Goal: Task Accomplishment & Management: Manage account settings

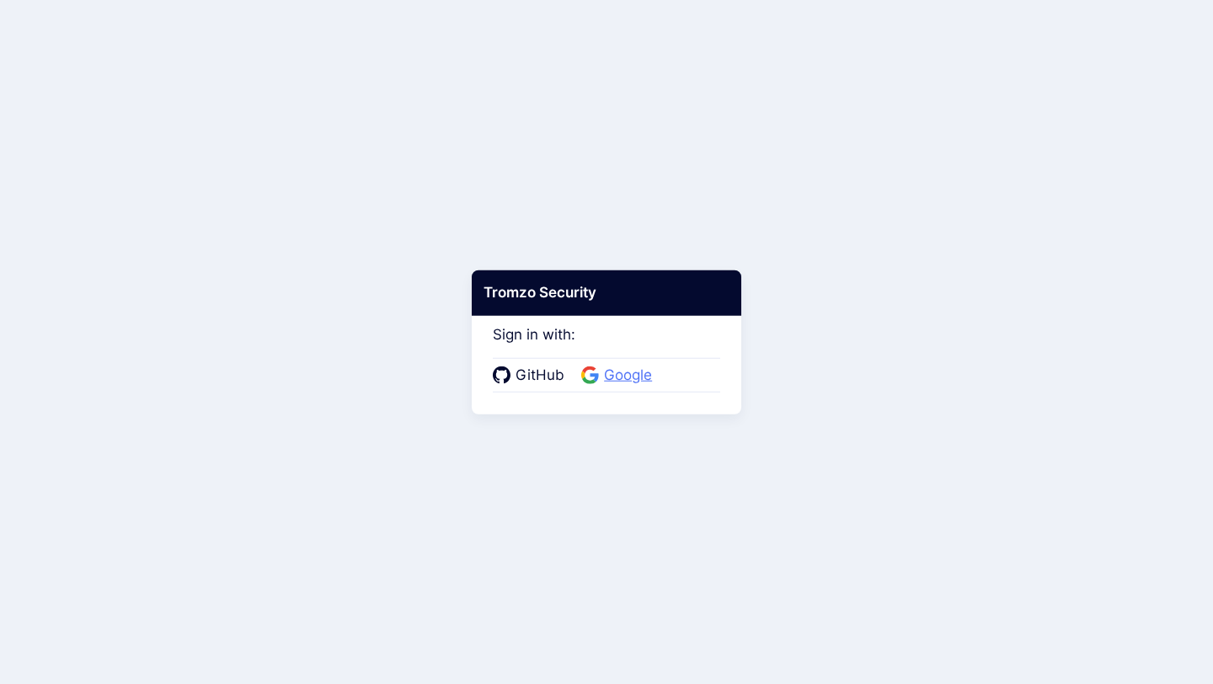
click at [625, 379] on span "Google" at bounding box center [628, 376] width 58 height 22
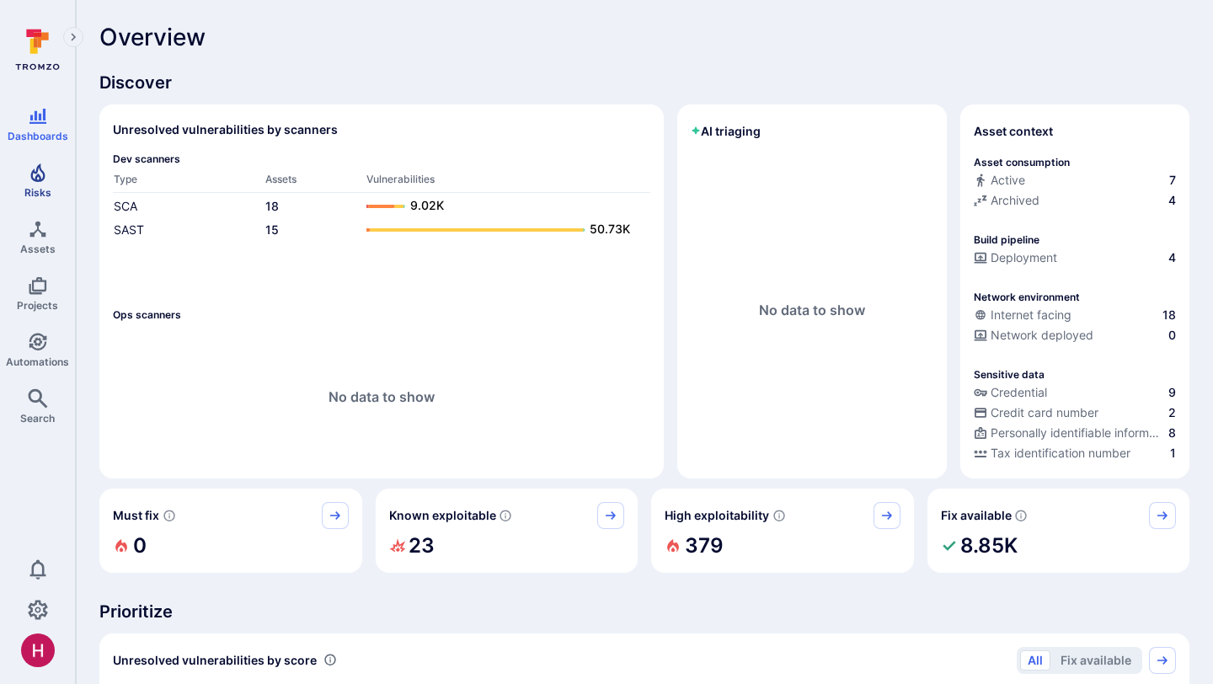
click at [44, 181] on icon "Risks" at bounding box center [38, 173] width 20 height 20
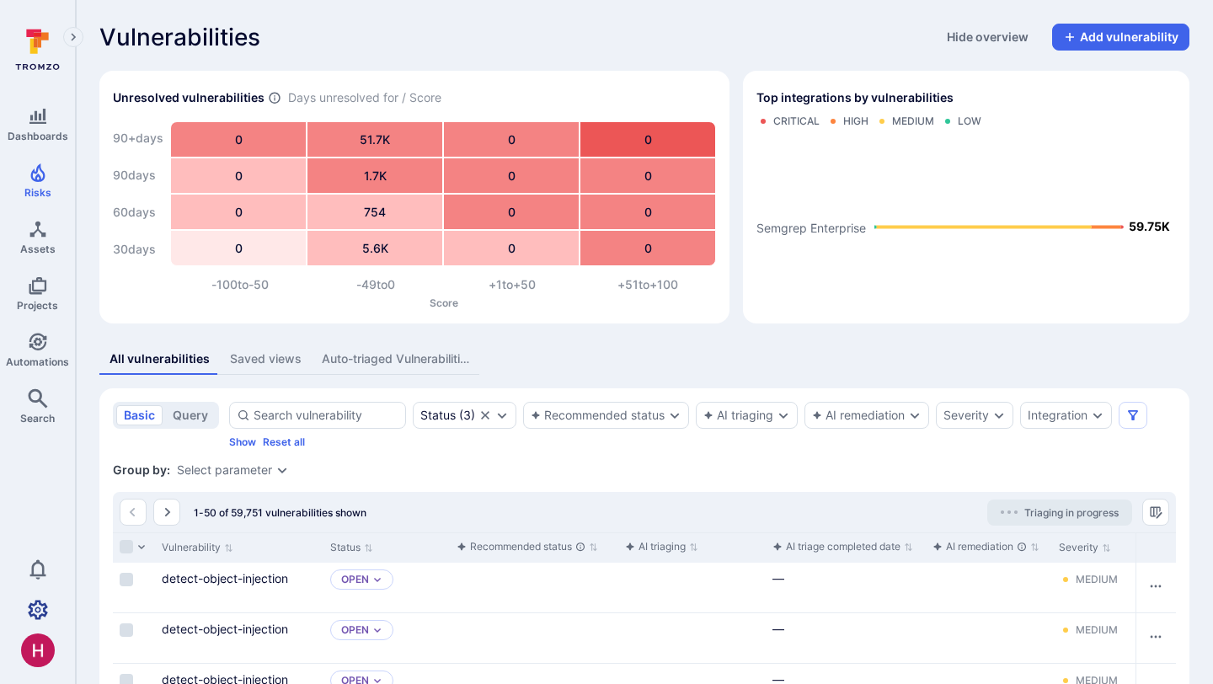
click at [34, 611] on icon "Settings" at bounding box center [38, 610] width 20 height 20
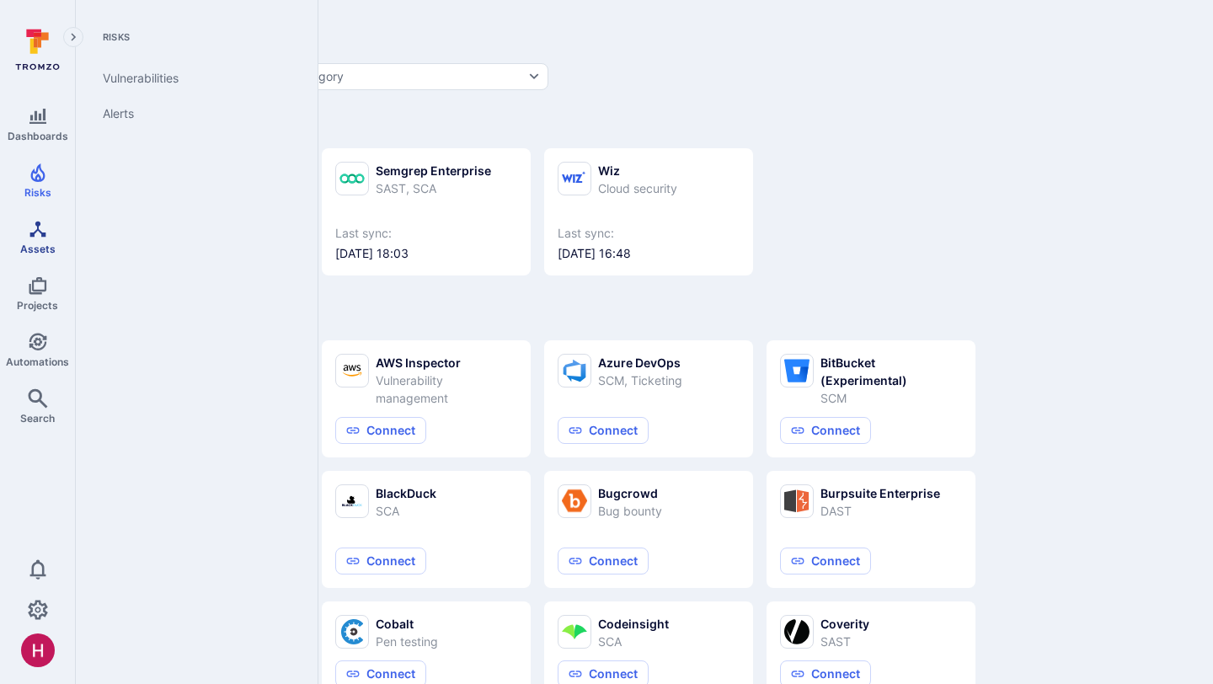
click at [40, 230] on icon "Assets" at bounding box center [38, 229] width 20 height 20
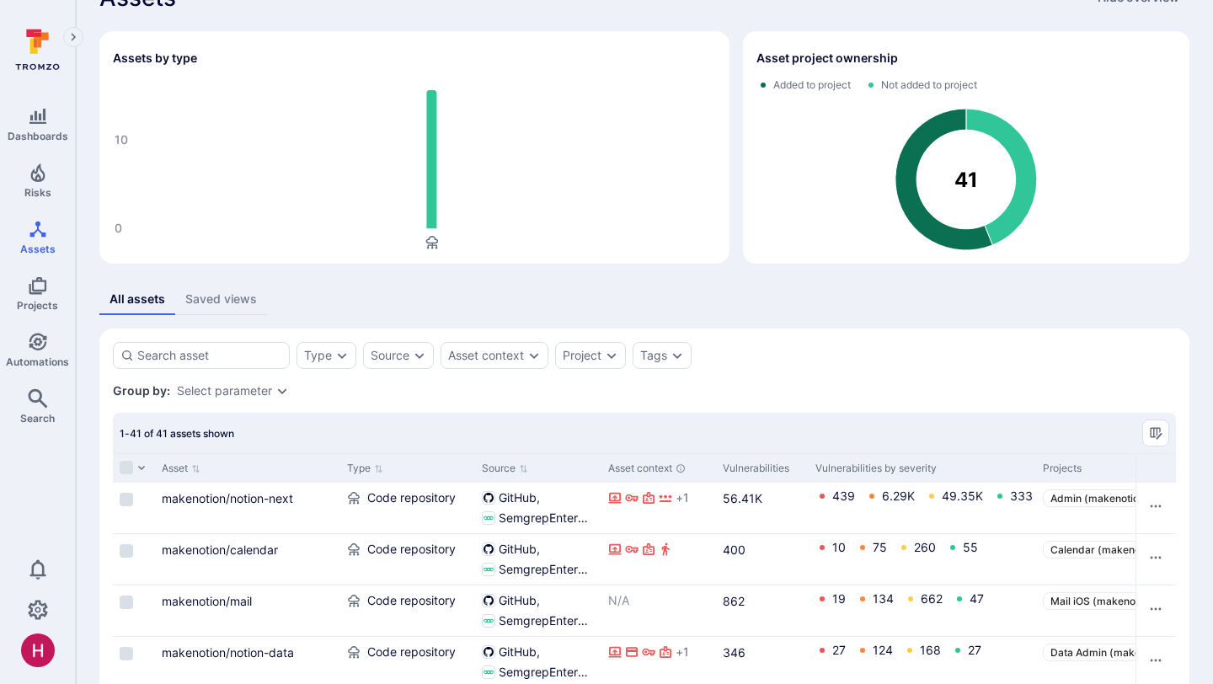
scroll to position [80, 0]
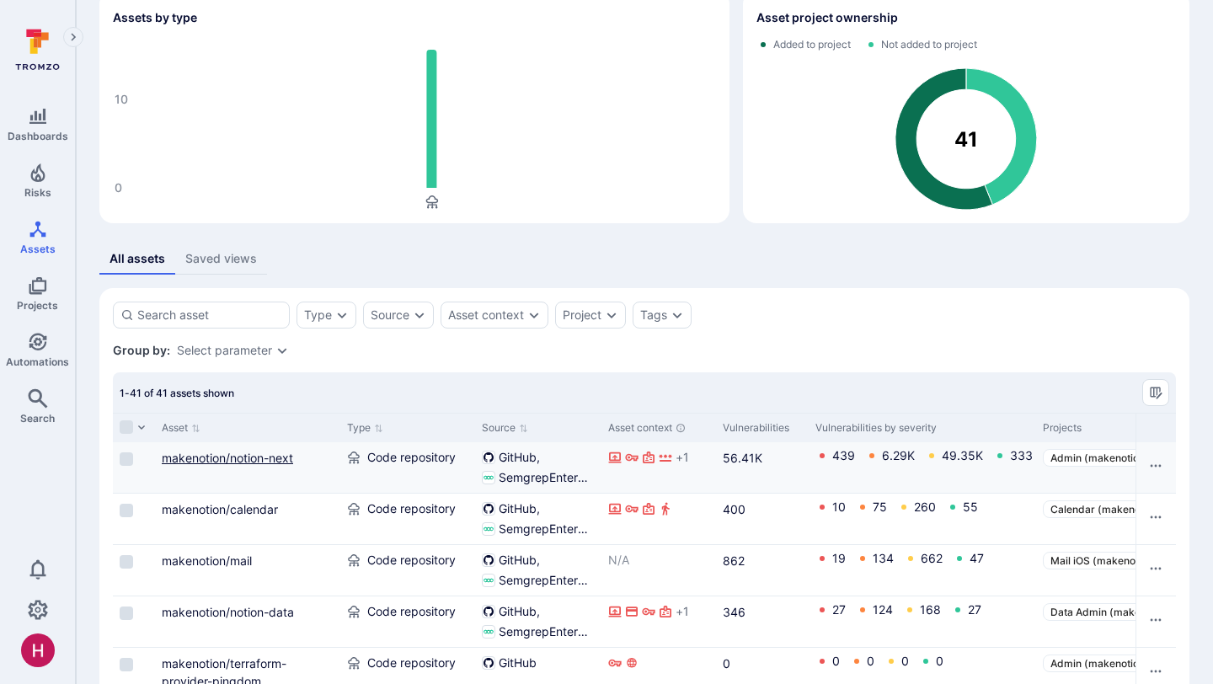
click at [275, 456] on link "makenotion/notion-next" at bounding box center [227, 458] width 131 height 14
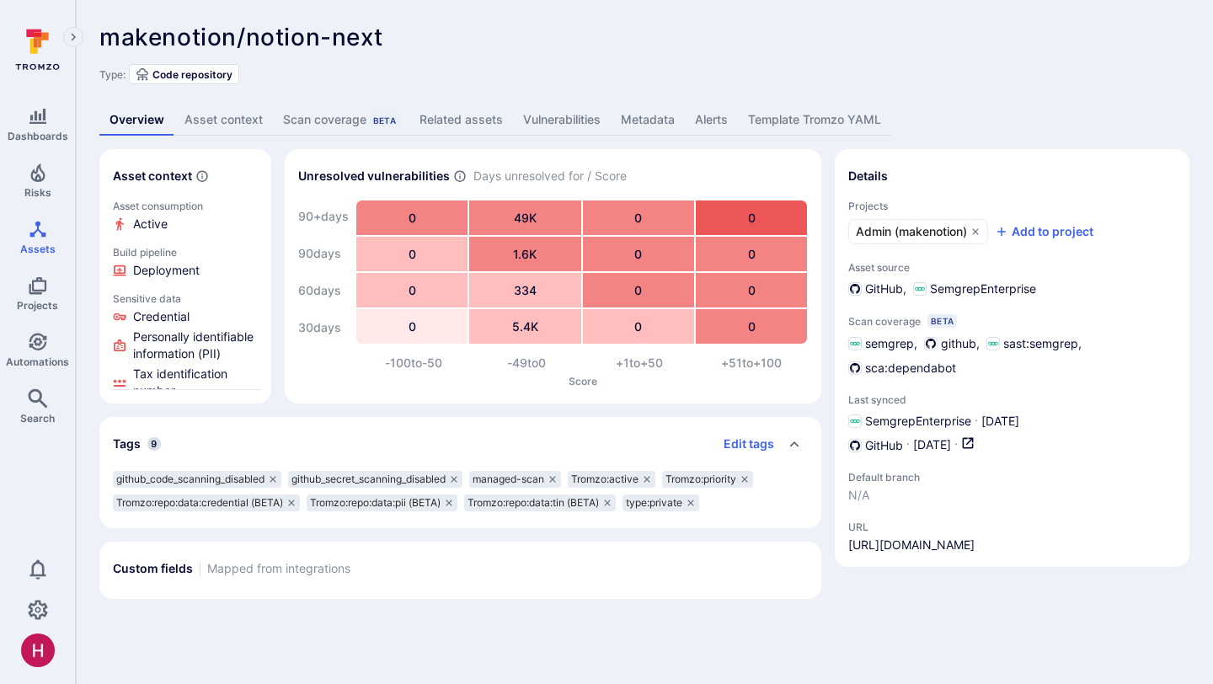
click at [553, 123] on link "Vulnerabilities" at bounding box center [562, 119] width 98 height 31
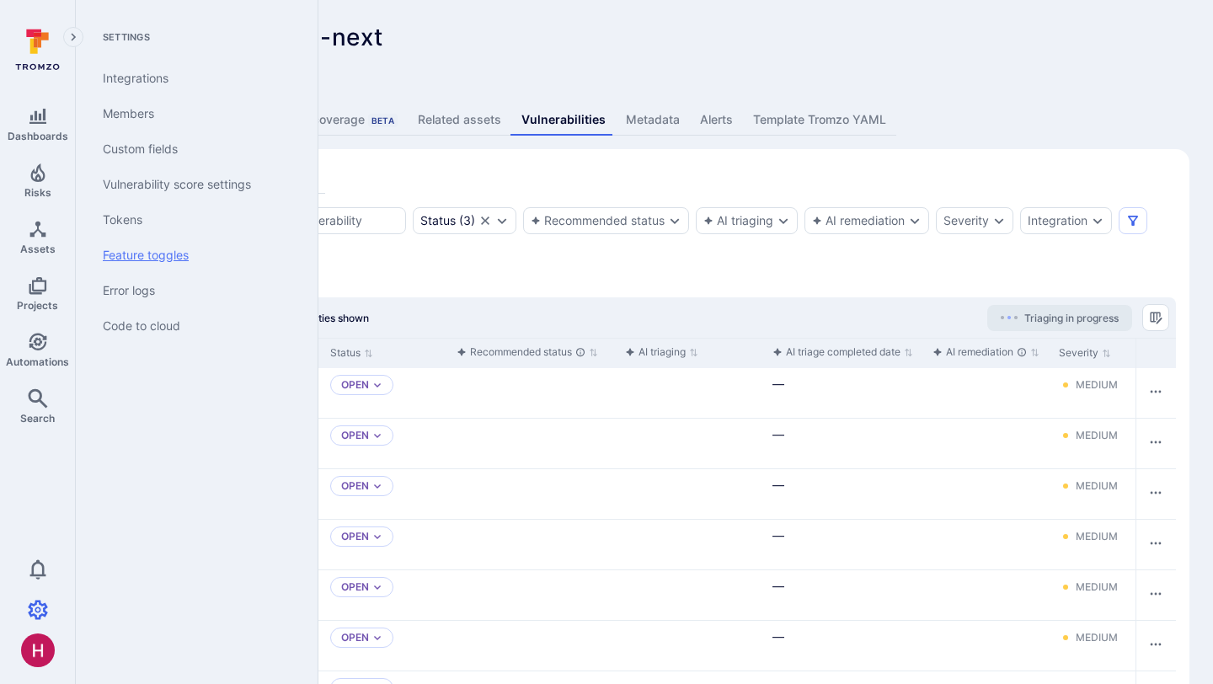
click at [157, 254] on link "Feature toggles" at bounding box center [193, 255] width 208 height 35
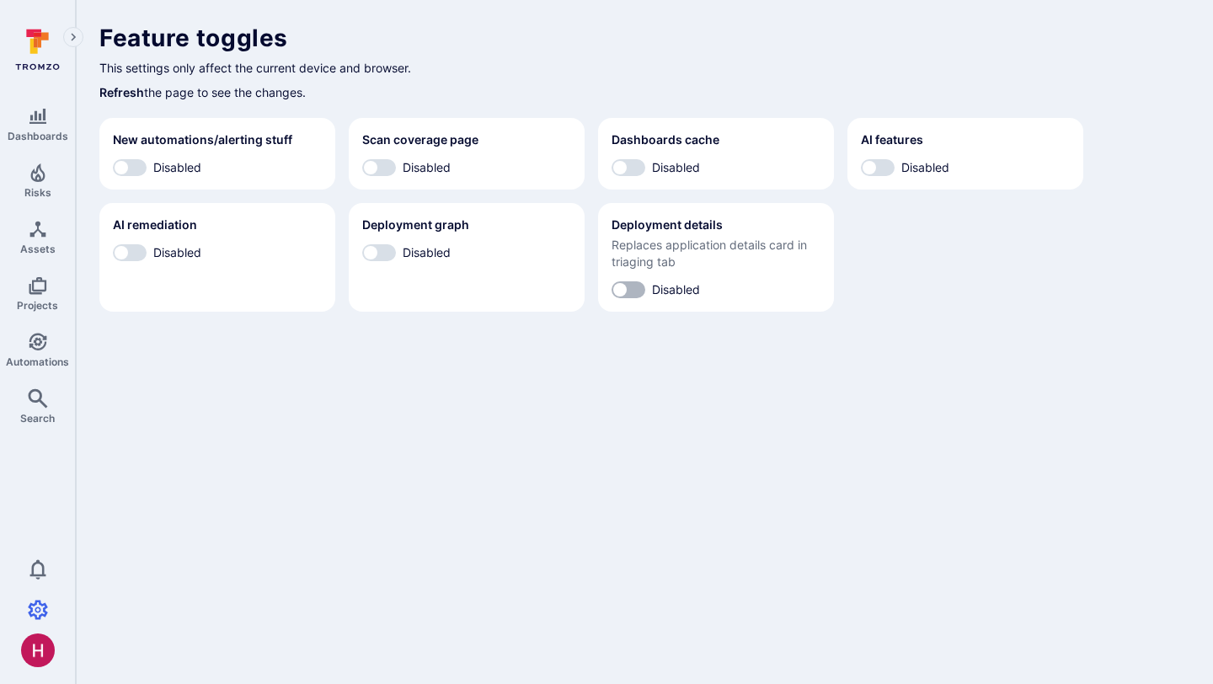
click at [631, 286] on input "Disabled" at bounding box center [620, 289] width 51 height 17
checkbox input "true"
click at [374, 250] on input "Disabled" at bounding box center [370, 252] width 51 height 17
checkbox input "true"
click at [628, 290] on input "Enabled" at bounding box center [637, 289] width 51 height 17
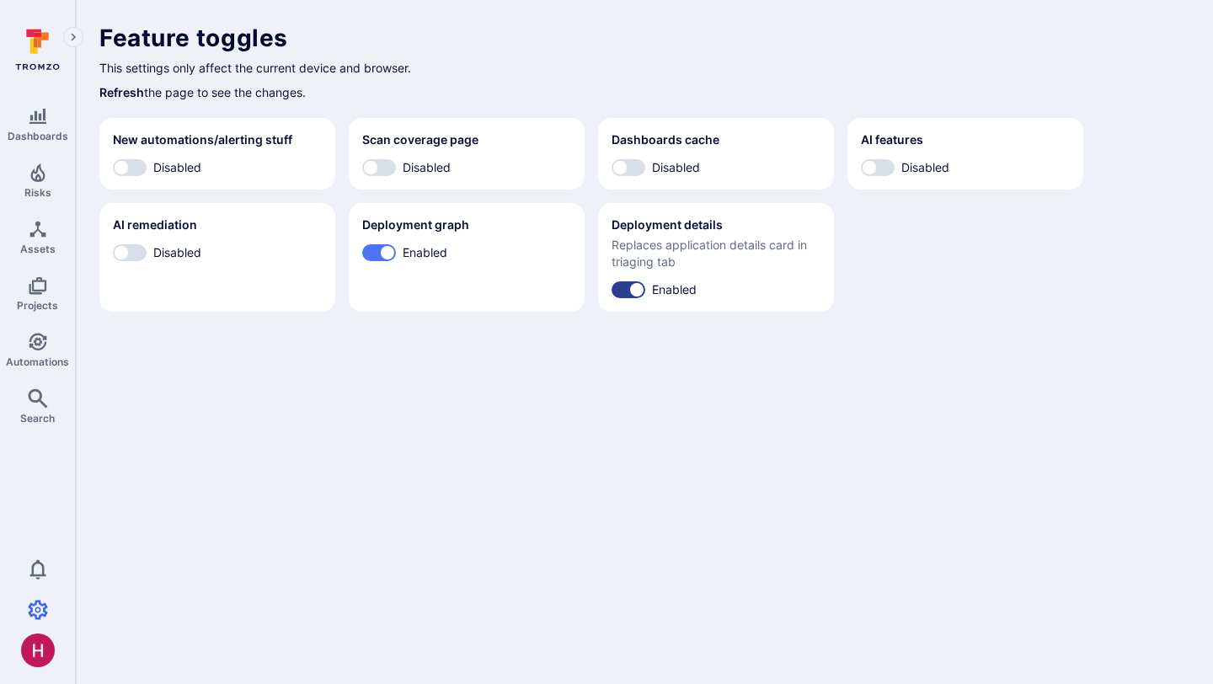
checkbox input "false"
click at [134, 257] on input "Disabled" at bounding box center [121, 252] width 51 height 17
checkbox input "true"
click at [880, 169] on input "Disabled" at bounding box center [869, 167] width 51 height 17
checkbox input "true"
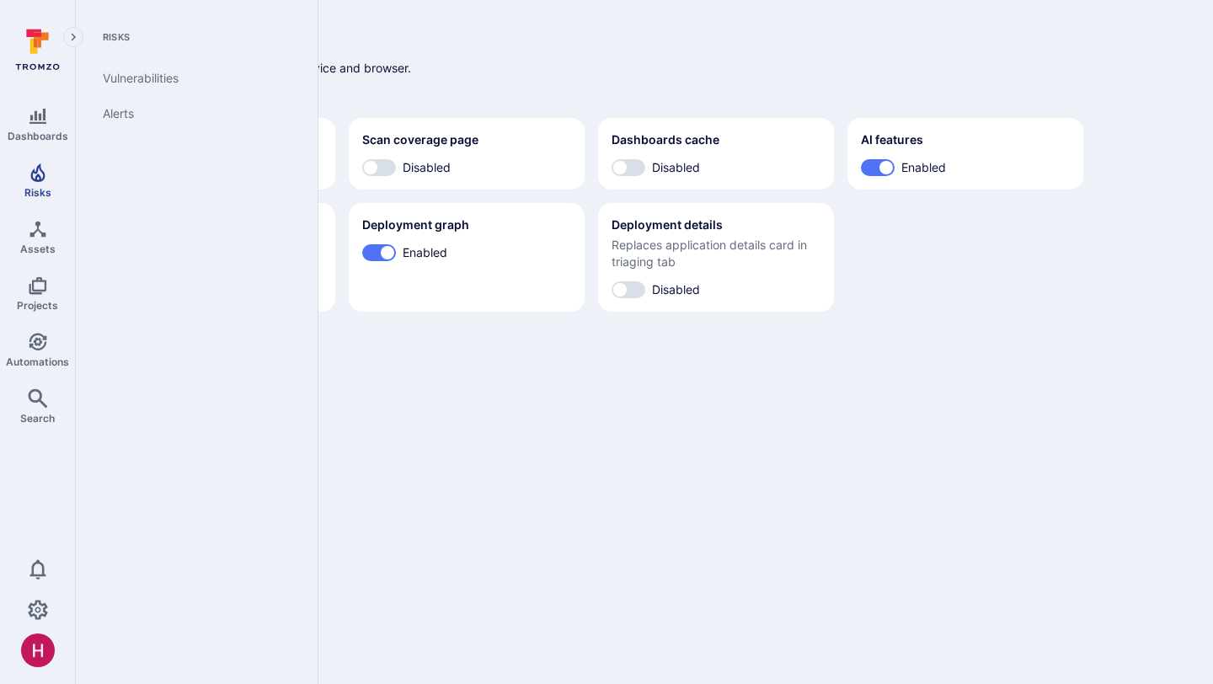
click at [30, 189] on span "Risks" at bounding box center [37, 192] width 27 height 13
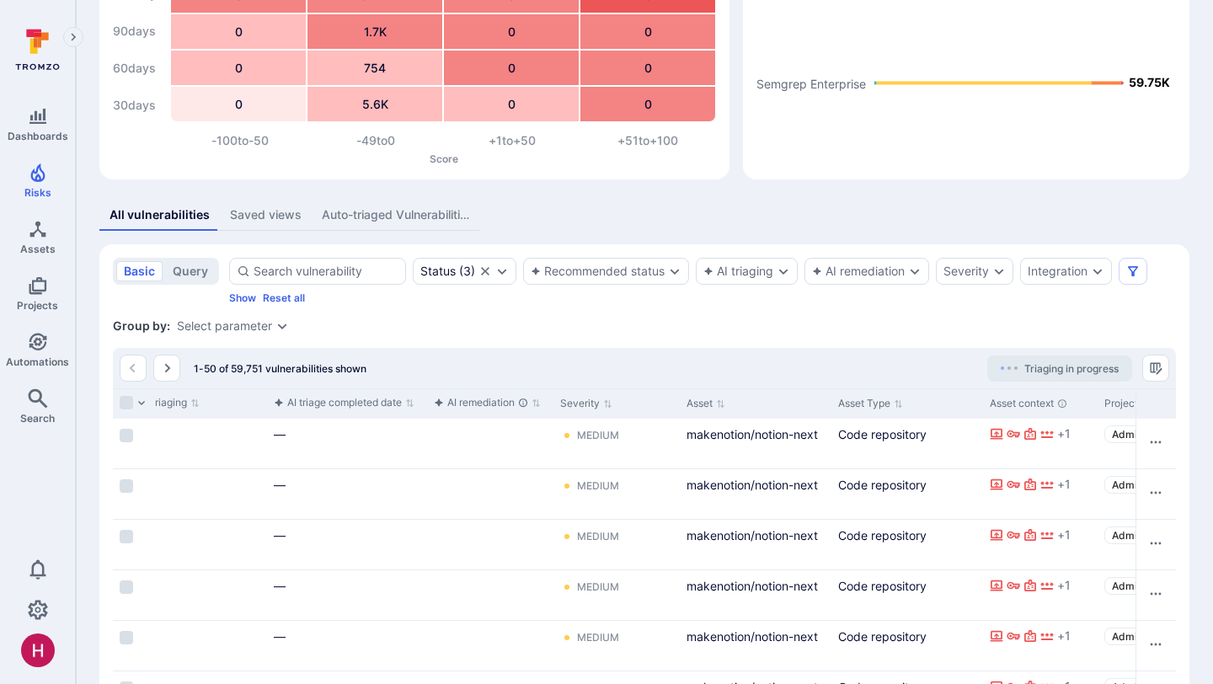
scroll to position [0, 505]
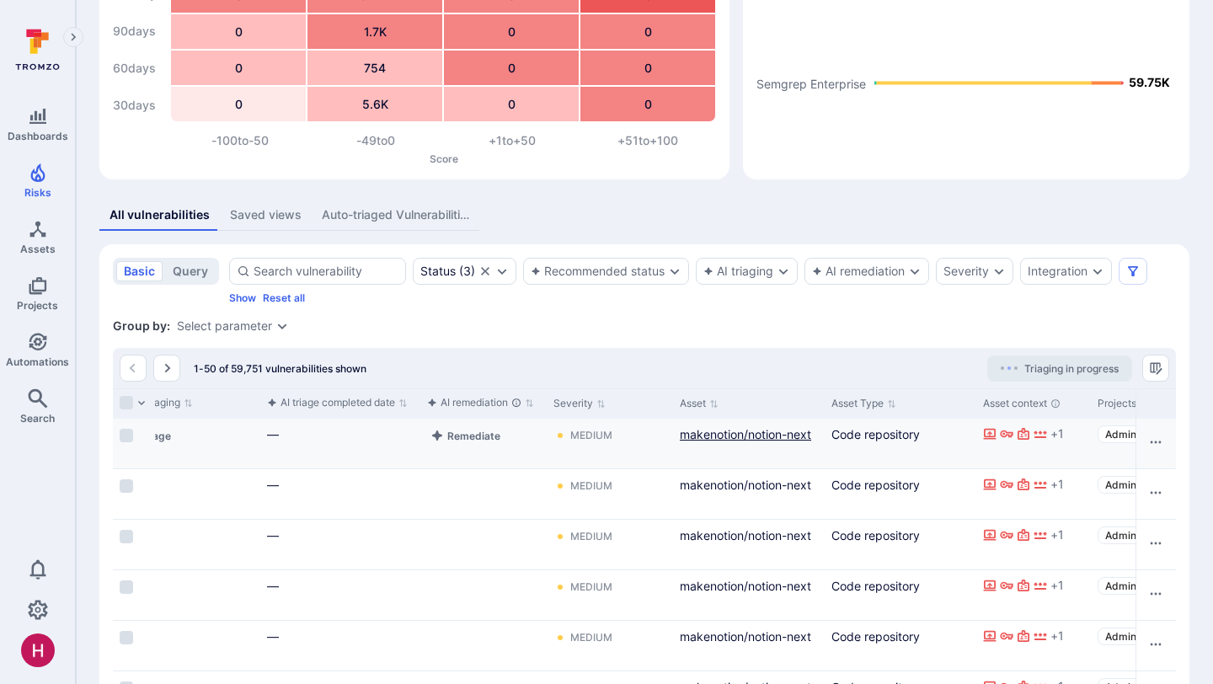
click at [742, 436] on link "makenotion/notion-next" at bounding box center [745, 434] width 131 height 14
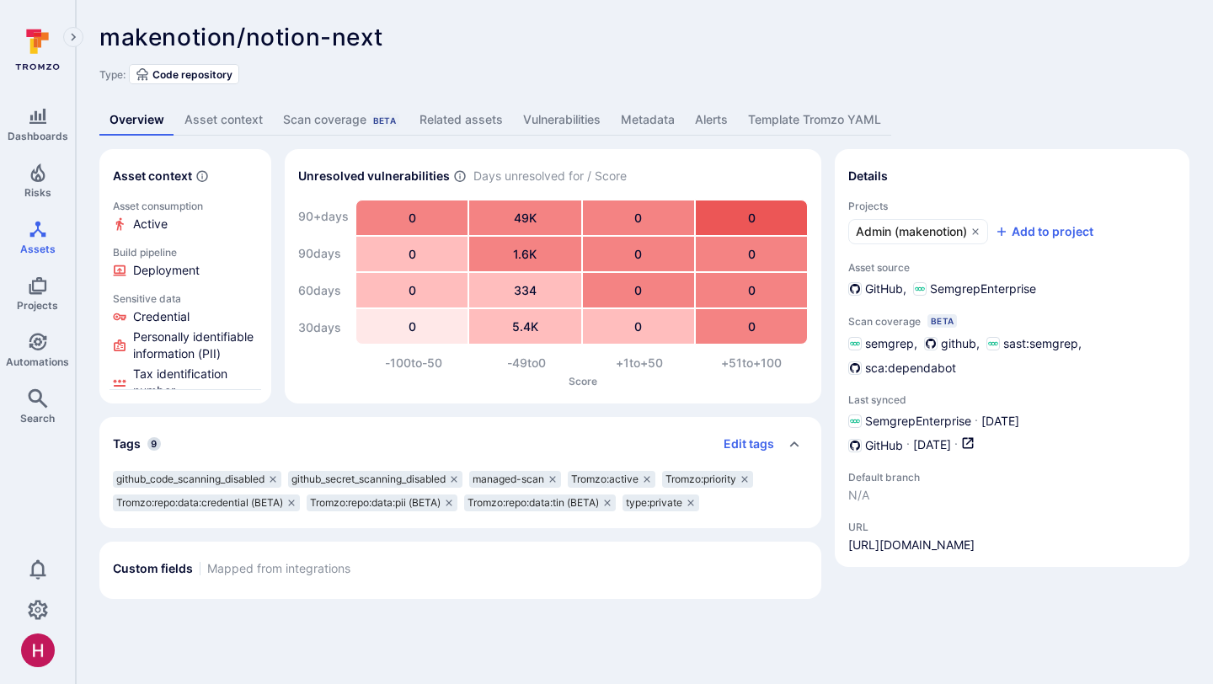
click at [586, 127] on link "Vulnerabilities" at bounding box center [562, 119] width 98 height 31
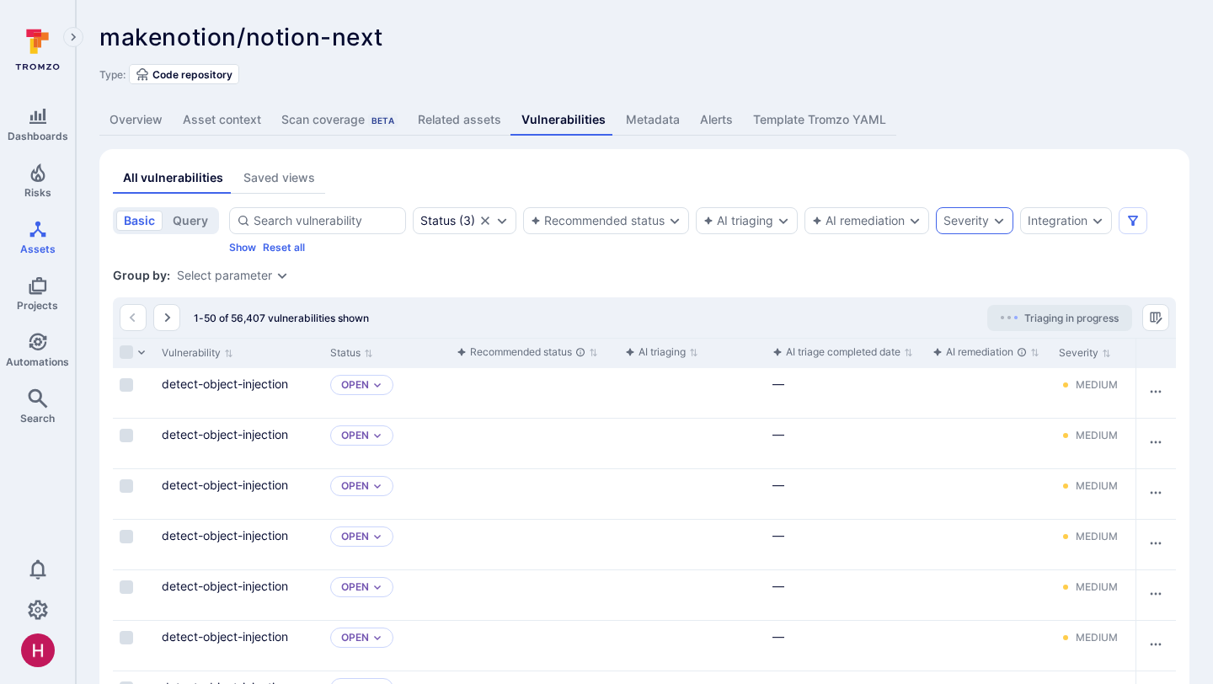
click at [982, 222] on div "Severity" at bounding box center [966, 220] width 45 height 13
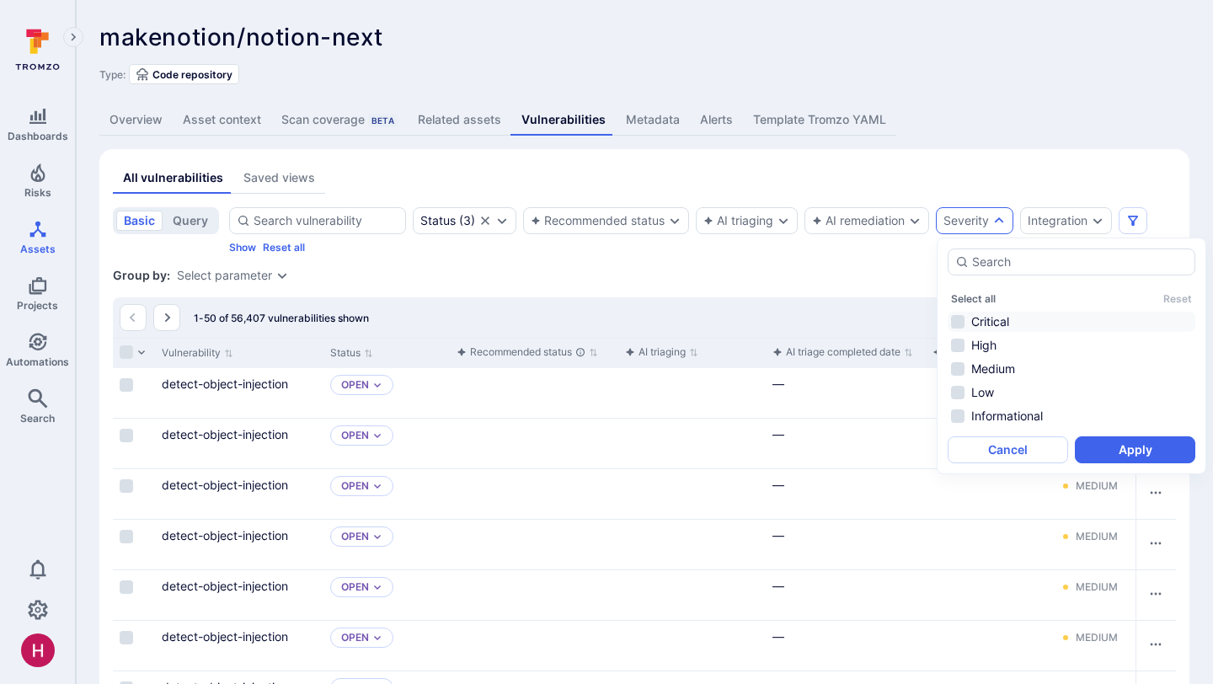
click at [994, 319] on li "Critical" at bounding box center [1072, 322] width 248 height 20
click at [1147, 452] on button "Apply" at bounding box center [1135, 449] width 120 height 27
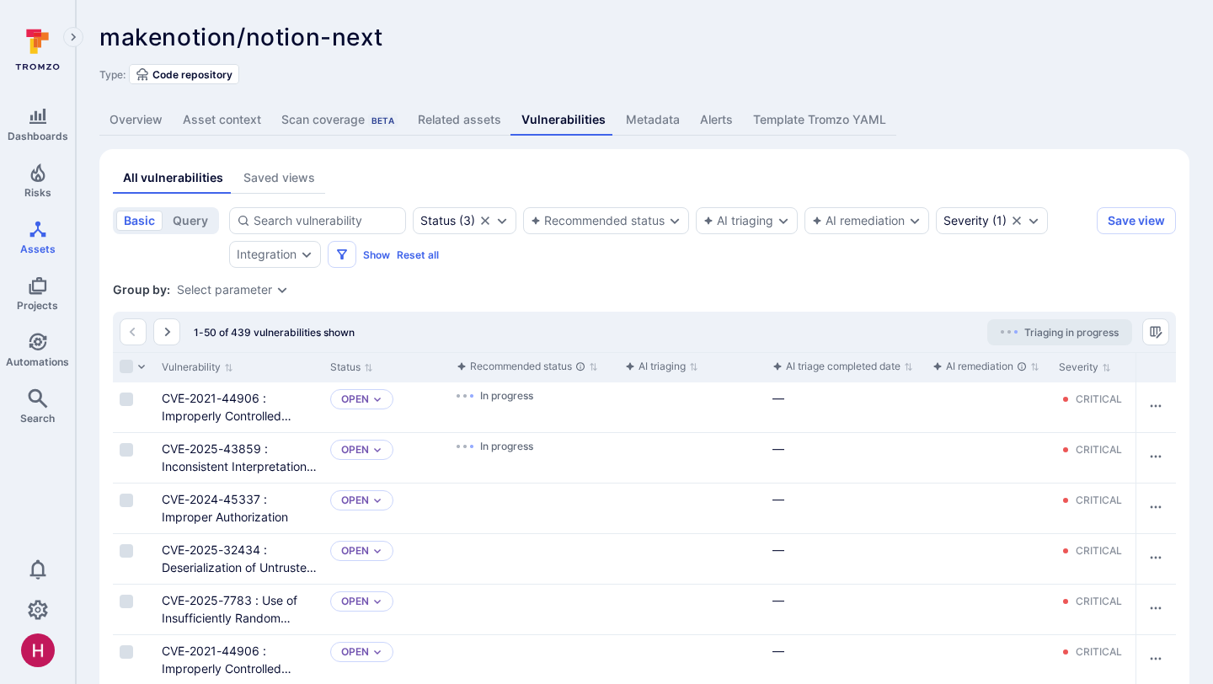
click at [1019, 224] on icon "Clear selection" at bounding box center [1016, 220] width 13 height 13
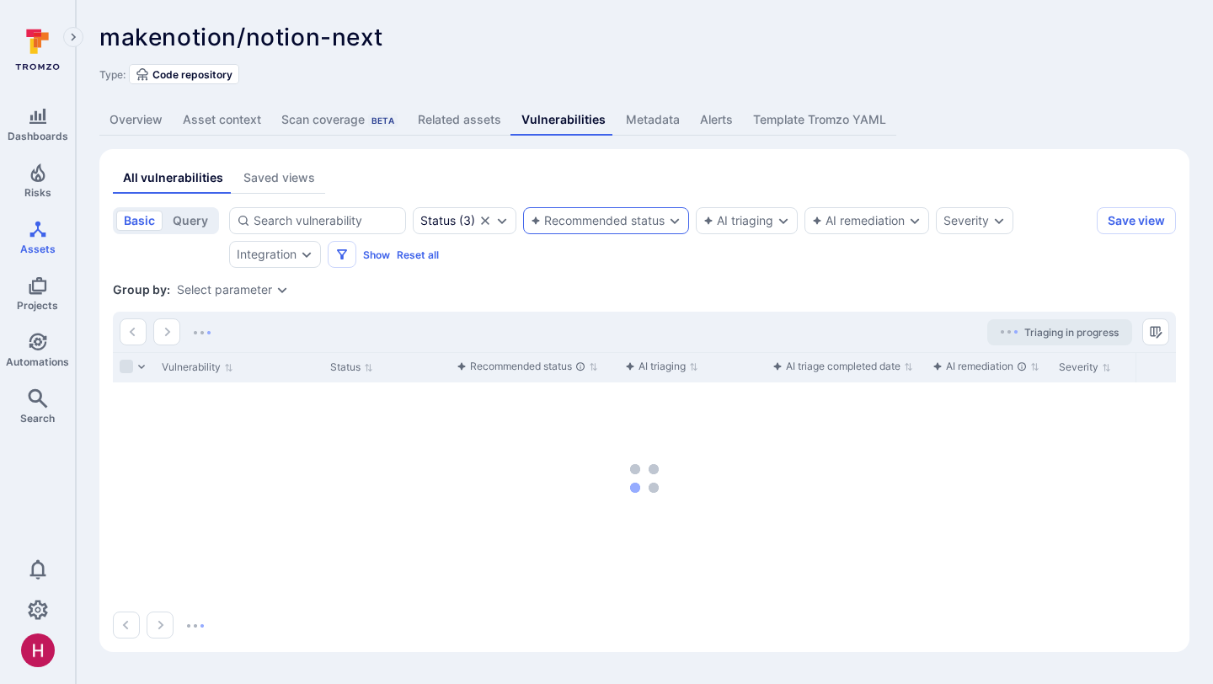
click at [585, 218] on div "Recommended status" at bounding box center [598, 220] width 134 height 13
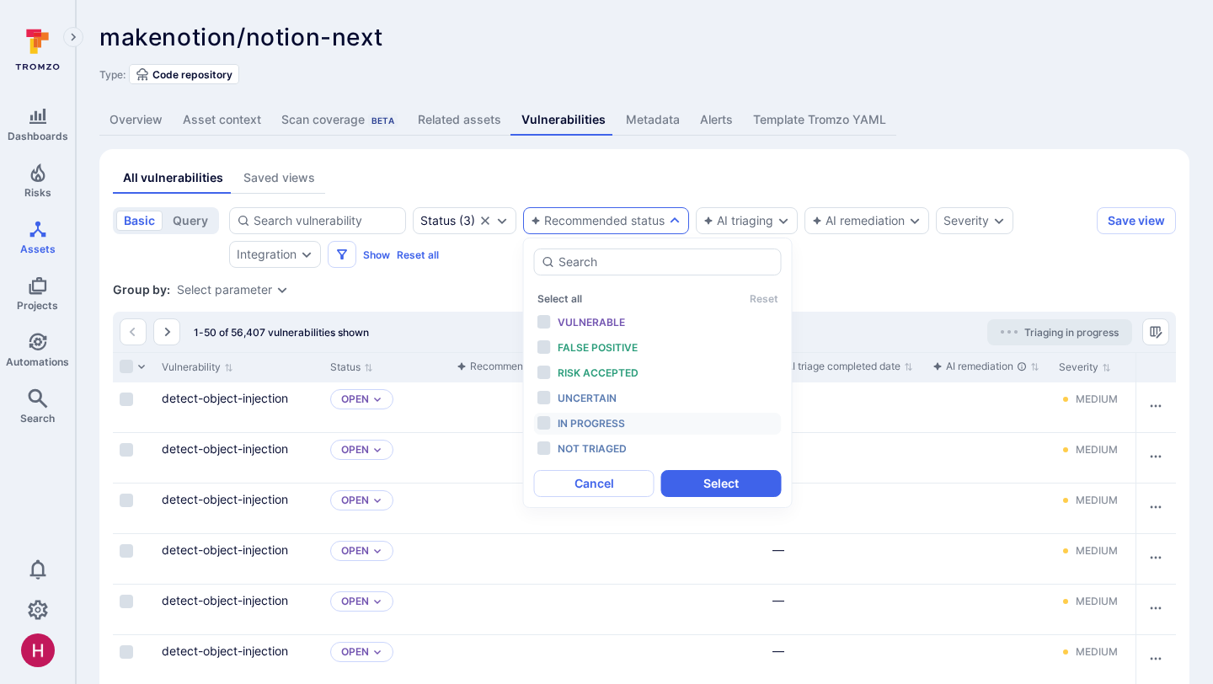
click at [601, 420] on span "In progress" at bounding box center [591, 423] width 67 height 13
click at [700, 487] on button "Select" at bounding box center [721, 483] width 120 height 27
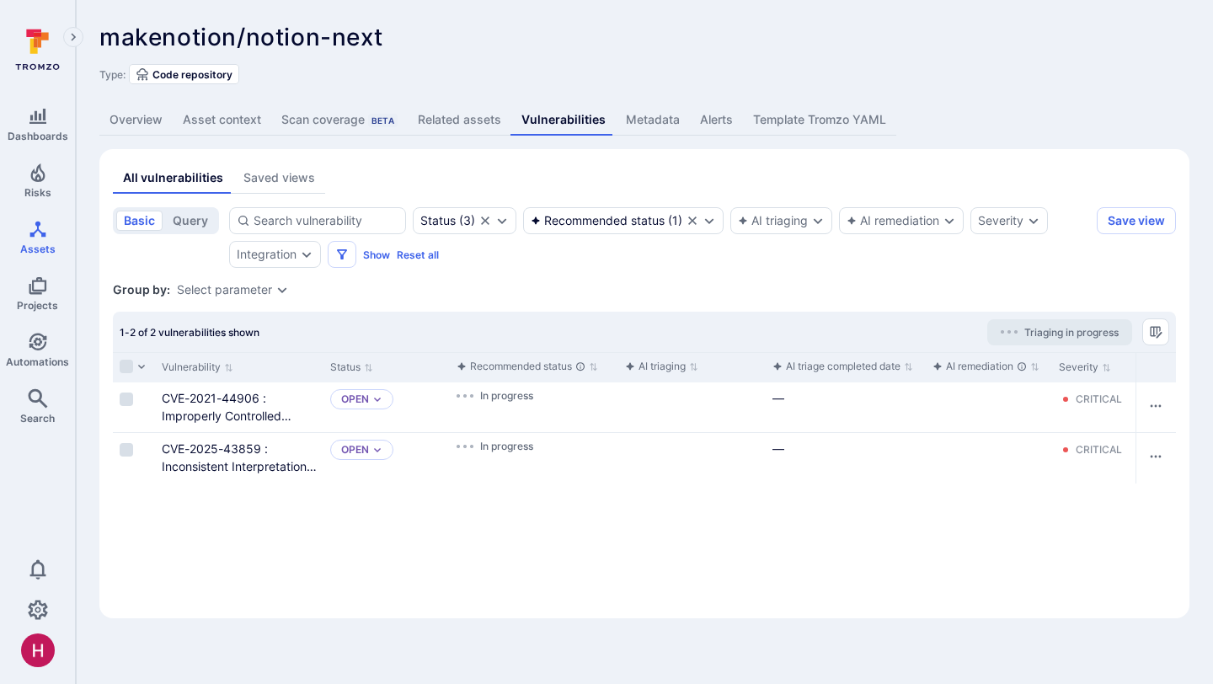
click at [156, 118] on link "Overview" at bounding box center [135, 119] width 73 height 31
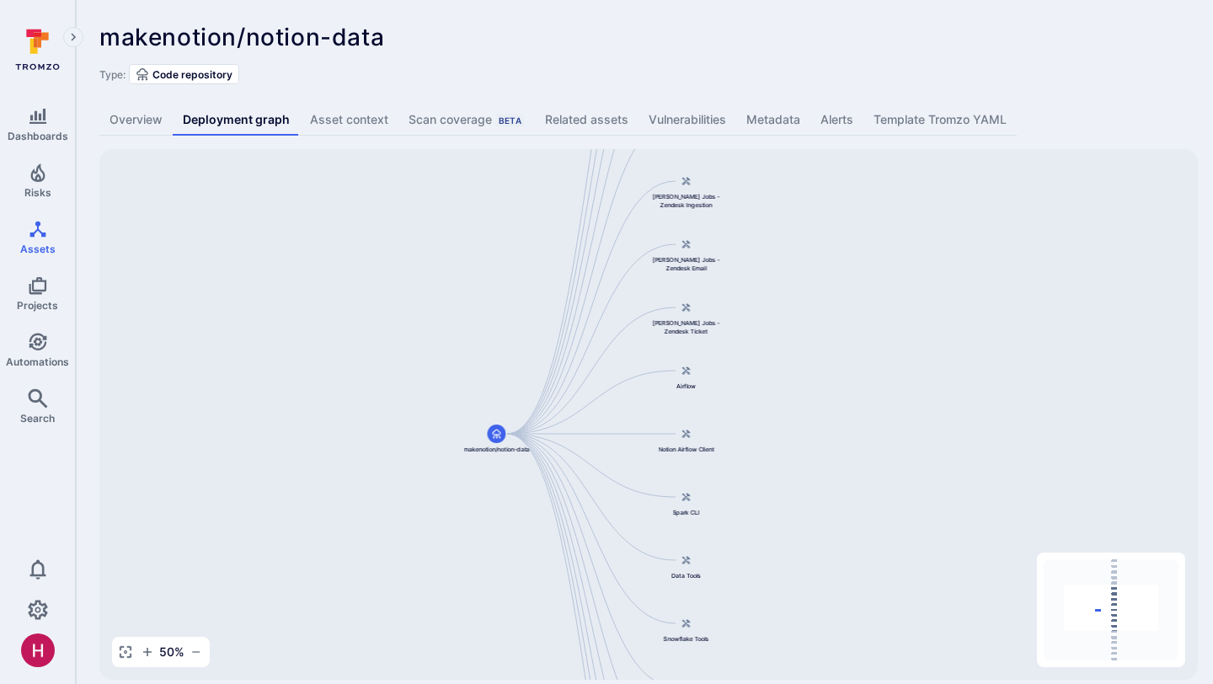
drag, startPoint x: 890, startPoint y: 273, endPoint x: 842, endPoint y: 213, distance: 76.2
click at [842, 213] on div "Spark Jobs makenotion/notion-data Reindexer Spark Jobs Flink Jobs - Event Trail…" at bounding box center [648, 414] width 1099 height 531
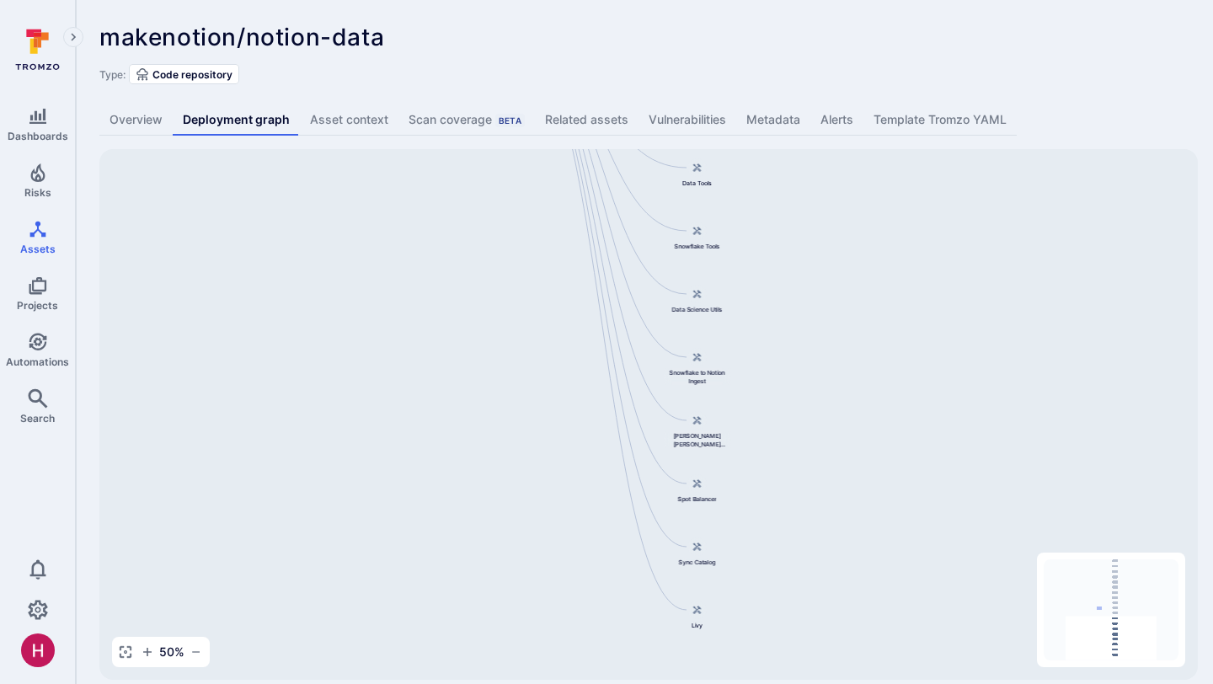
drag, startPoint x: 851, startPoint y: 441, endPoint x: 841, endPoint y: 45, distance: 396.1
click at [842, 45] on div "makenotion/notion-data ... Show more Type: Code repository Overview Deployment …" at bounding box center [644, 351] width 1137 height 703
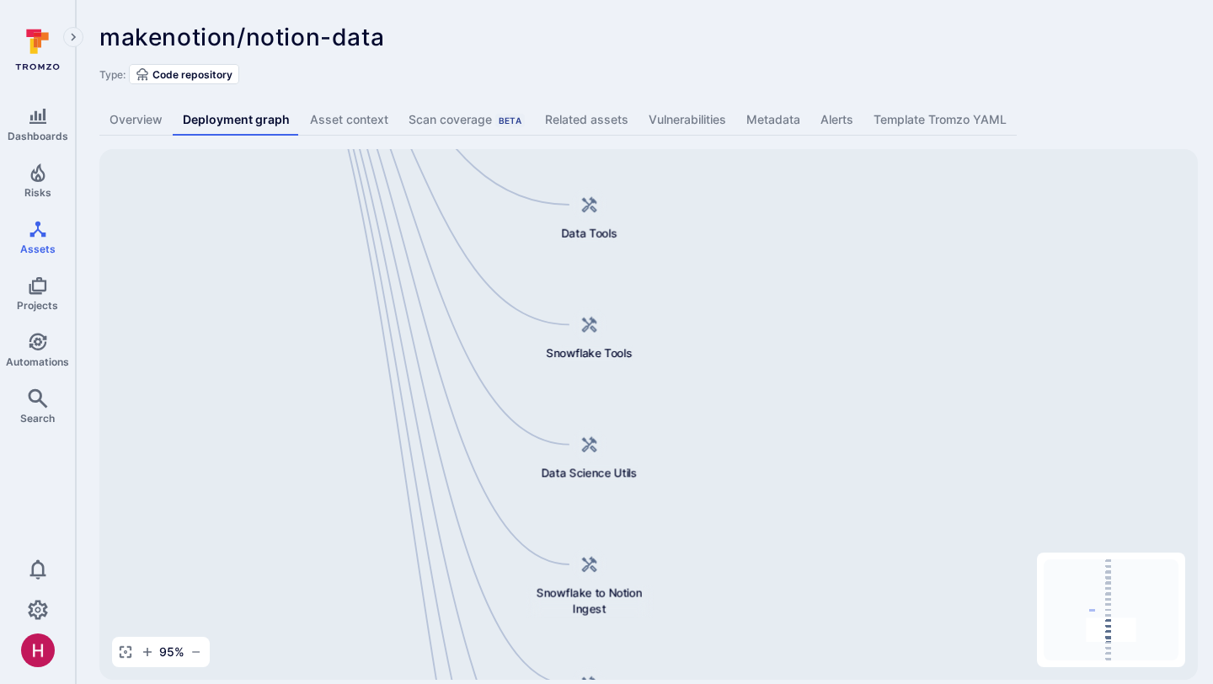
drag, startPoint x: 735, startPoint y: 251, endPoint x: 773, endPoint y: 592, distance: 343.3
click at [773, 594] on div "Spark Jobs makenotion/notion-data Reindexer Spark Jobs Flink Jobs - Event Trail…" at bounding box center [648, 414] width 1099 height 531
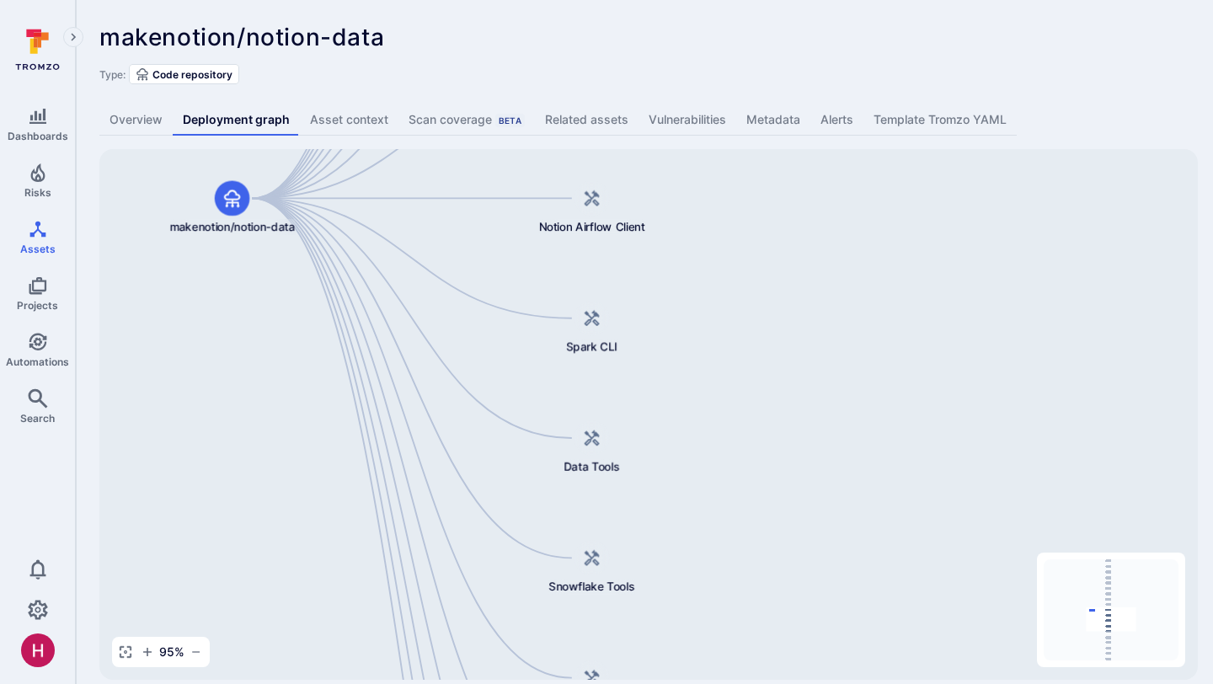
drag, startPoint x: 767, startPoint y: 350, endPoint x: 770, endPoint y: 580, distance: 230.0
click at [770, 580] on div "Spark Jobs makenotion/notion-data Reindexer Spark Jobs Flink Jobs - Event Trail…" at bounding box center [648, 414] width 1099 height 531
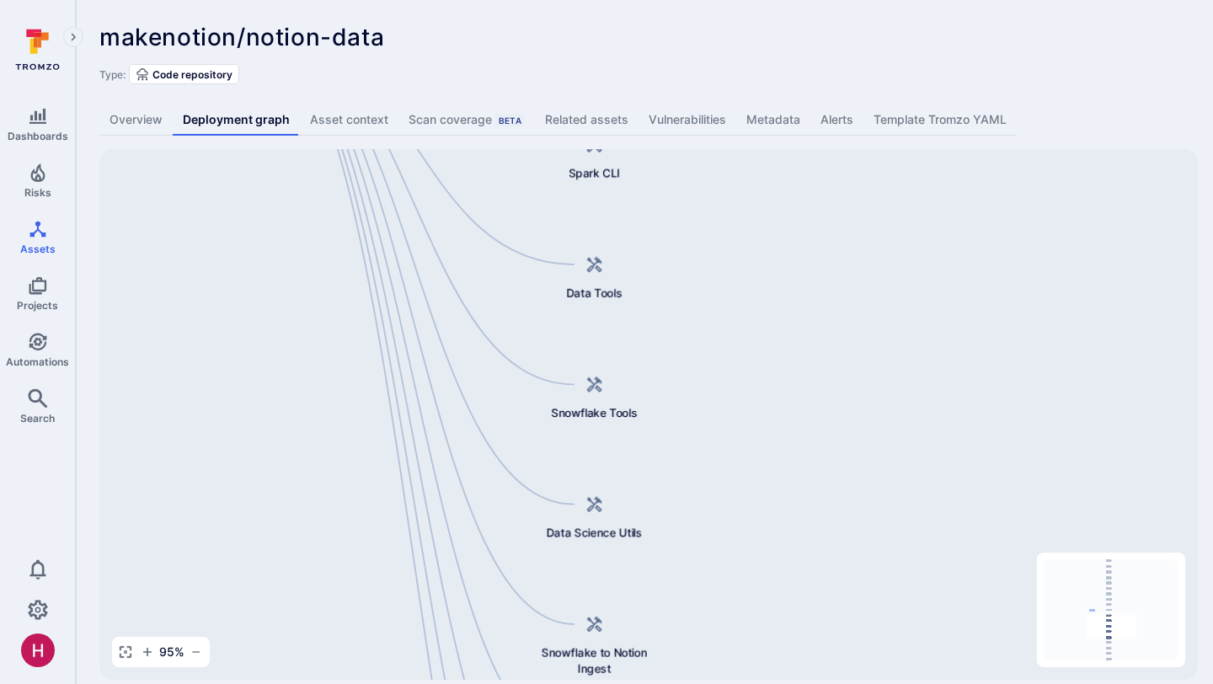
drag, startPoint x: 778, startPoint y: 462, endPoint x: 811, endPoint y: 44, distance: 419.1
click at [811, 46] on div "makenotion/notion-data ... Show more Type: Code repository Overview Deployment …" at bounding box center [644, 351] width 1137 height 703
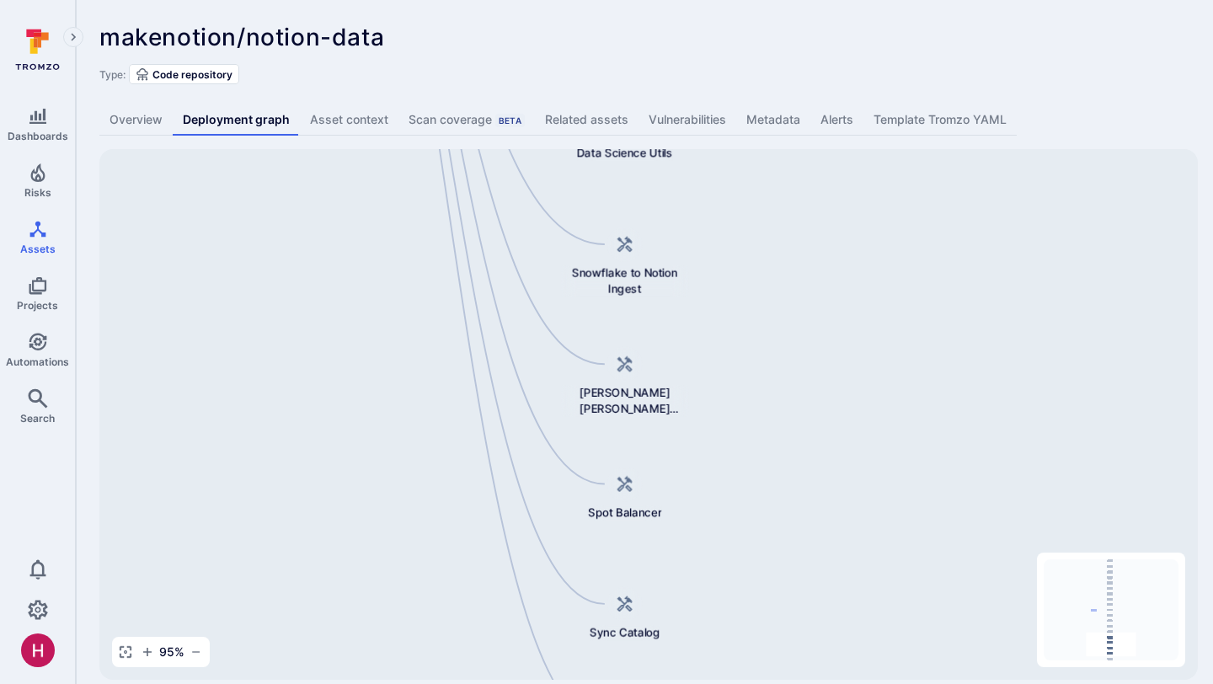
drag, startPoint x: 767, startPoint y: 452, endPoint x: 767, endPoint y: 307, distance: 145.7
click at [767, 307] on div "Spark Jobs makenotion/notion-data Reindexer Spark Jobs Flink Jobs - Event Trail…" at bounding box center [648, 414] width 1099 height 531
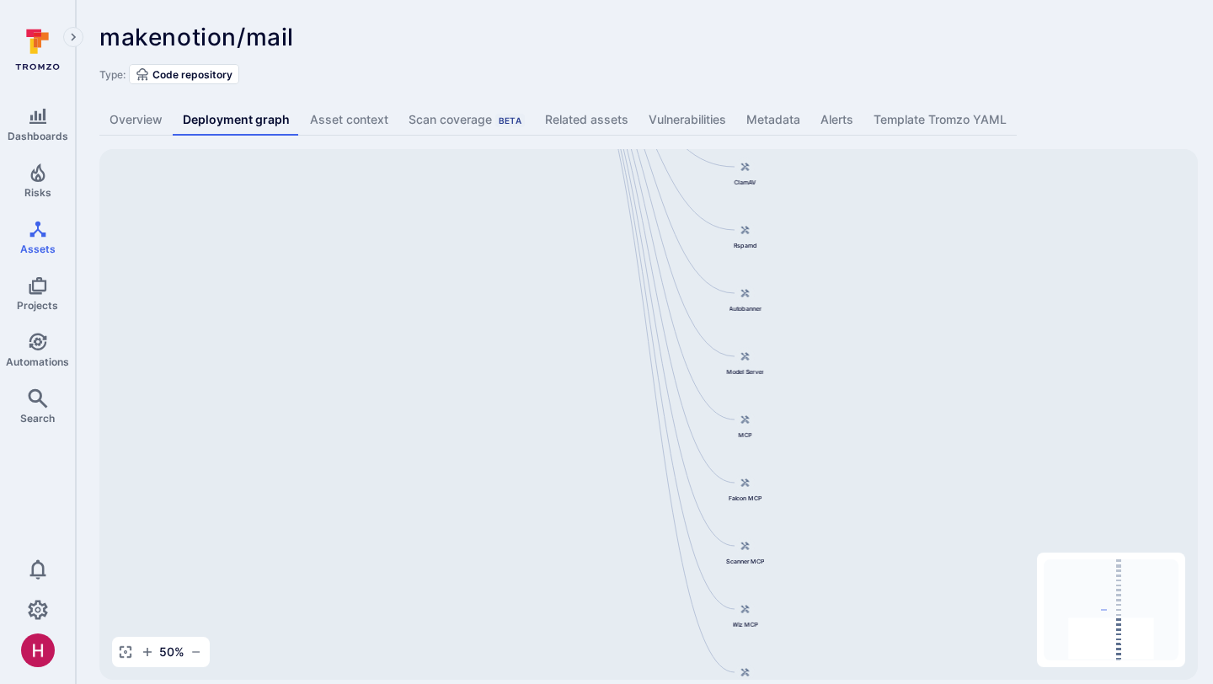
drag, startPoint x: 781, startPoint y: 422, endPoint x: 781, endPoint y: 33, distance: 389.2
click at [782, 33] on div "makenotion/mail ... Show more Type: Code repository Overview Deployment graph A…" at bounding box center [644, 351] width 1137 height 703
drag, startPoint x: 787, startPoint y: 420, endPoint x: 765, endPoint y: 256, distance: 165.7
click at [765, 257] on div "Mail Web Application makenotion/mail Mail Desktop Application Mail iOS Applicat…" at bounding box center [648, 414] width 1099 height 531
